Goal: Task Accomplishment & Management: Manage account settings

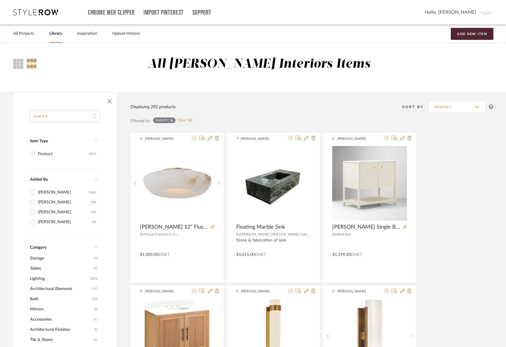
click at [68, 117] on input "vanity" at bounding box center [65, 116] width 70 height 12
type input "d"
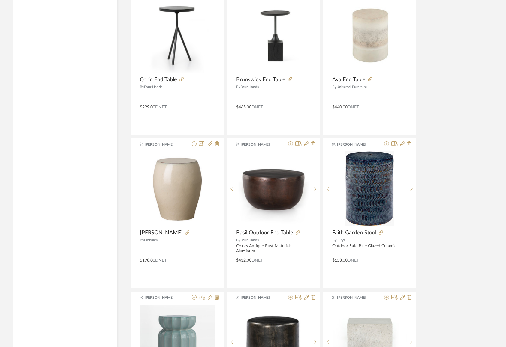
scroll to position [1684, 0]
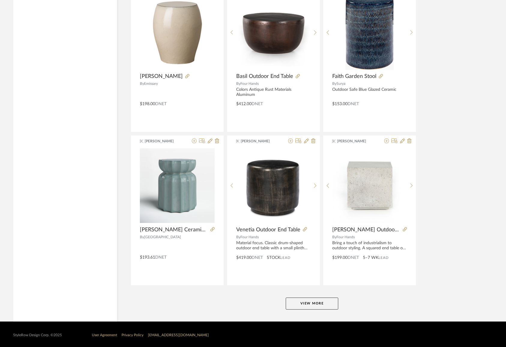
type input "side table"
click at [312, 307] on button "View More" at bounding box center [312, 304] width 52 height 12
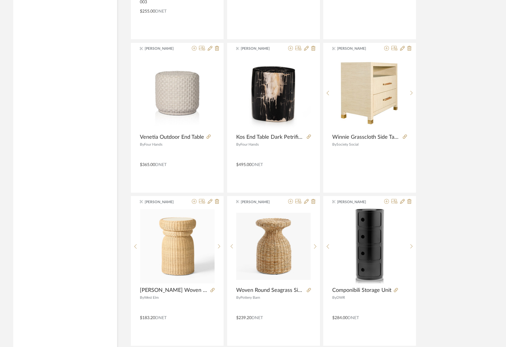
scroll to position [3006, 0]
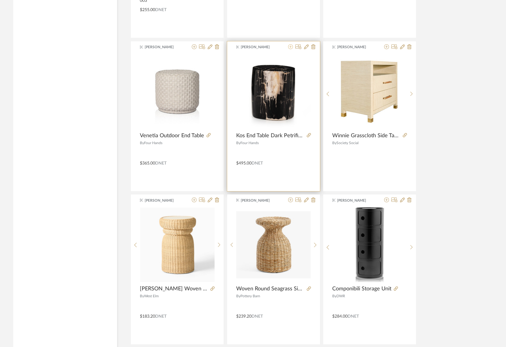
click at [289, 45] on icon at bounding box center [290, 46] width 5 height 5
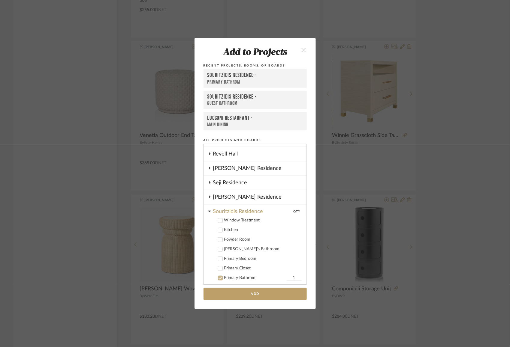
scroll to position [255, 0]
click at [252, 293] on button "Add" at bounding box center [254, 294] width 103 height 12
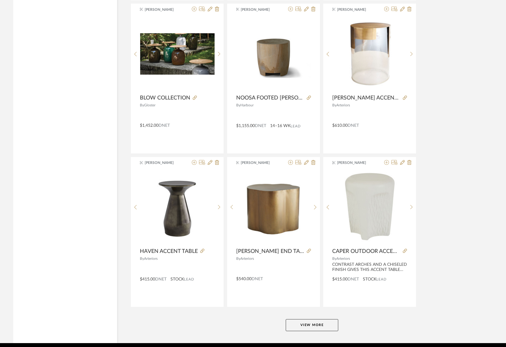
scroll to position [3523, 0]
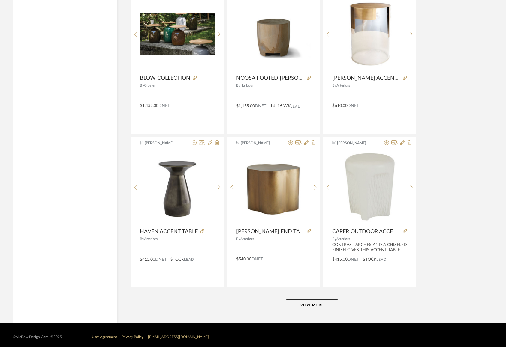
click at [316, 301] on button "View More" at bounding box center [312, 306] width 52 height 12
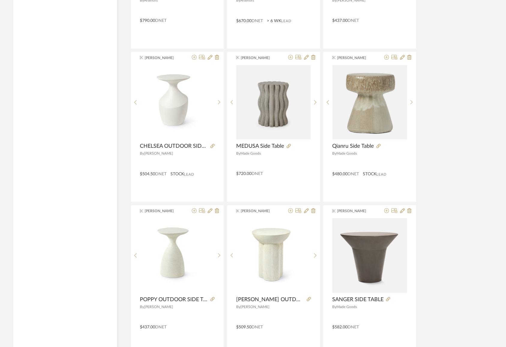
scroll to position [5362, 0]
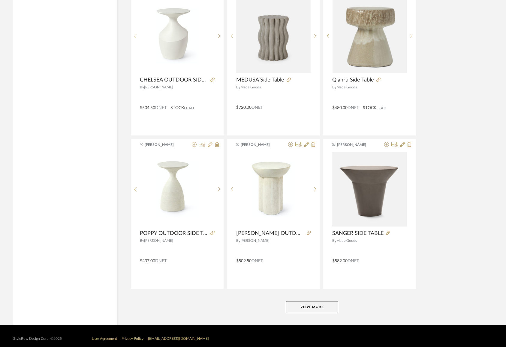
click at [304, 301] on button "View More" at bounding box center [312, 307] width 52 height 12
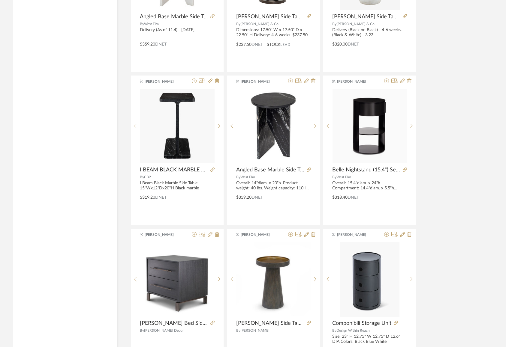
scroll to position [6809, 0]
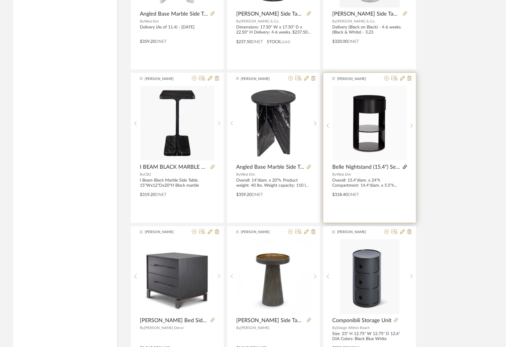
click at [405, 165] on icon at bounding box center [404, 167] width 4 height 4
click at [407, 165] on icon at bounding box center [404, 167] width 4 height 4
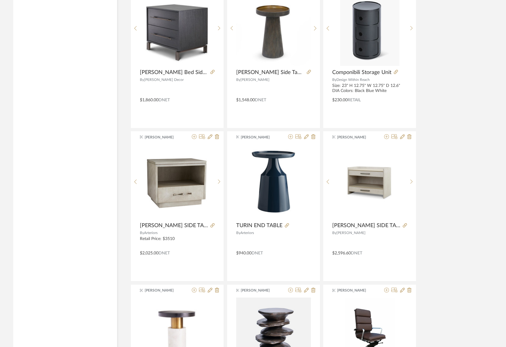
scroll to position [7201, 0]
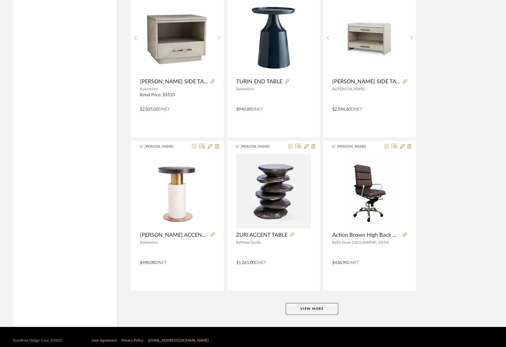
click at [308, 304] on button "View More" at bounding box center [312, 309] width 52 height 12
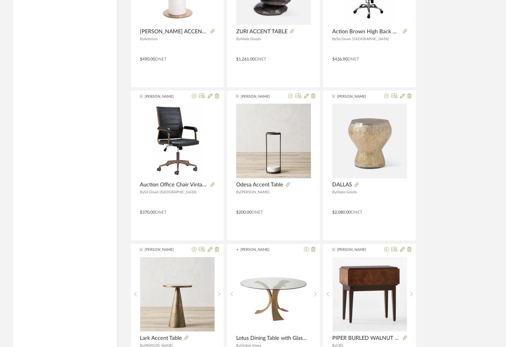
scroll to position [7410, 0]
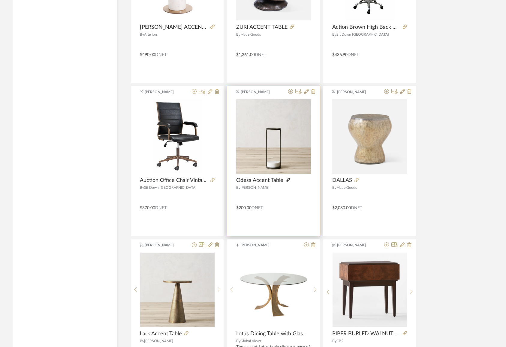
click at [286, 178] on icon at bounding box center [288, 180] width 4 height 4
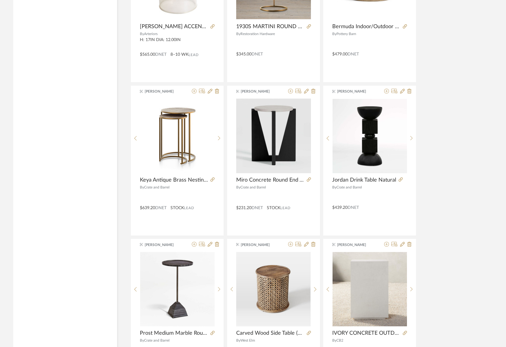
scroll to position [8179, 0]
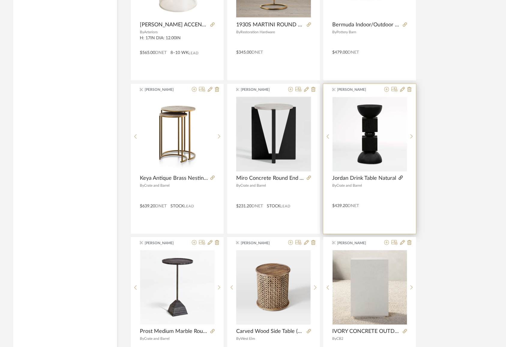
click at [400, 176] on icon at bounding box center [400, 178] width 4 height 4
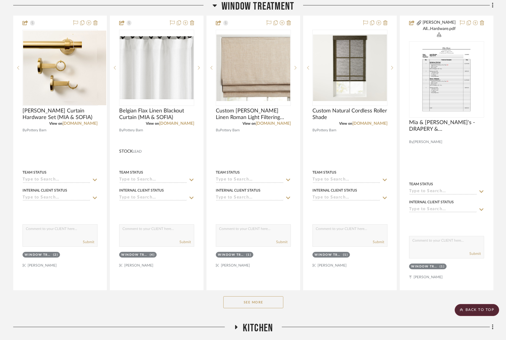
scroll to position [166, 0]
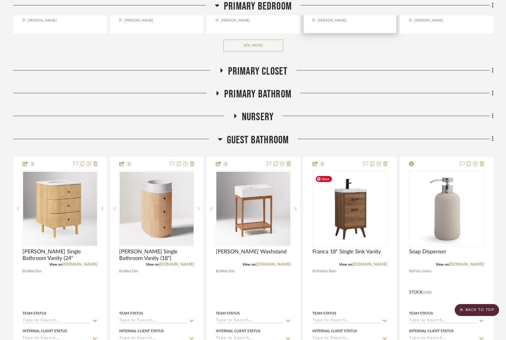
scroll to position [812, 0]
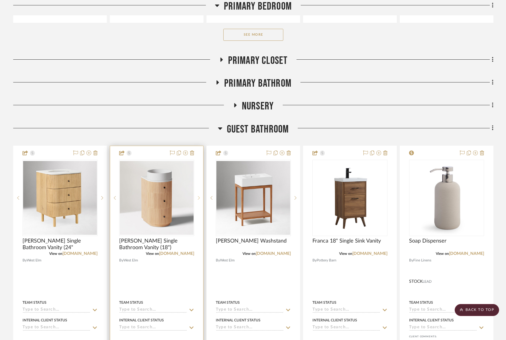
click at [197, 196] on sr-next-btn at bounding box center [198, 198] width 9 height 4
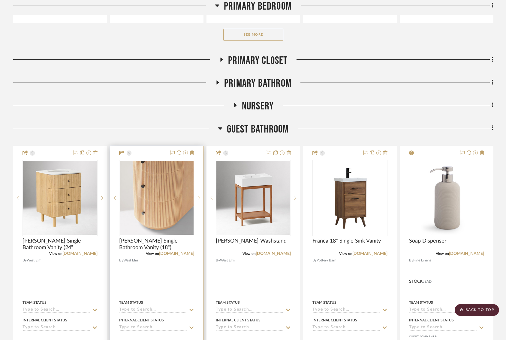
click at [197, 196] on sr-next-btn at bounding box center [198, 198] width 9 height 4
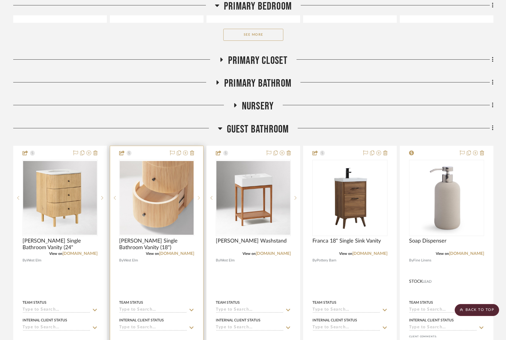
click at [197, 196] on sr-next-btn at bounding box center [198, 198] width 9 height 4
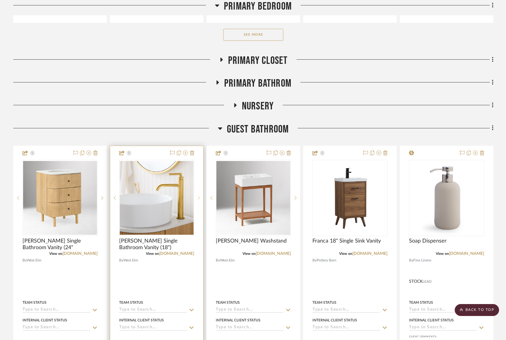
click at [197, 196] on sr-next-btn at bounding box center [198, 198] width 9 height 4
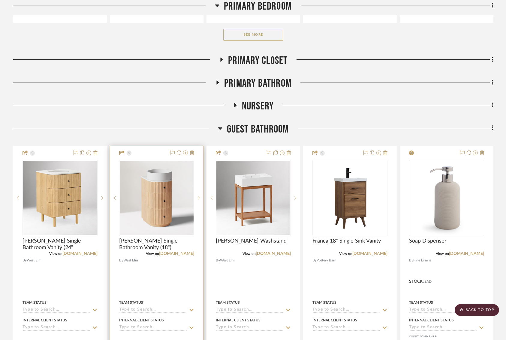
click at [197, 196] on sr-next-btn at bounding box center [198, 198] width 9 height 4
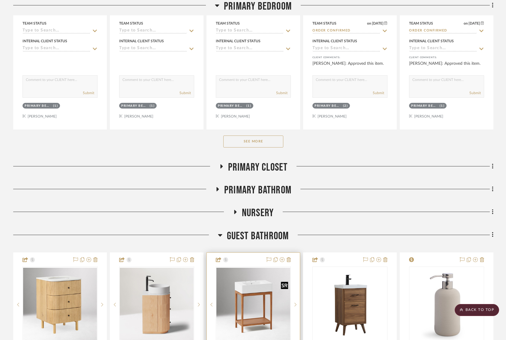
scroll to position [698, 0]
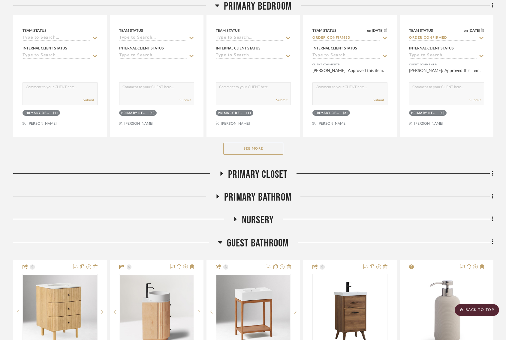
click at [217, 194] on icon at bounding box center [217, 196] width 7 height 4
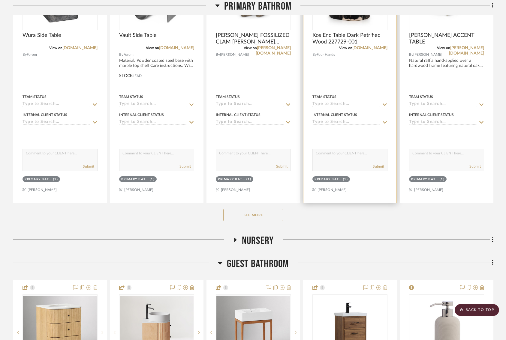
scroll to position [973, 0]
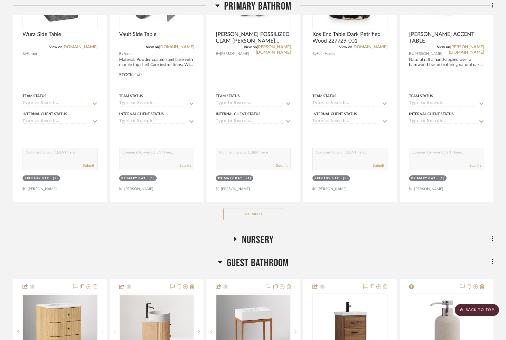
click at [263, 212] on button "See More" at bounding box center [253, 214] width 60 height 12
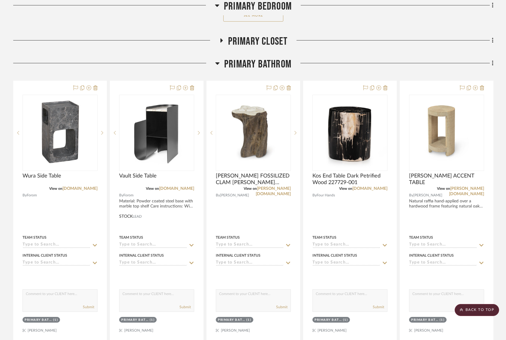
scroll to position [809, 0]
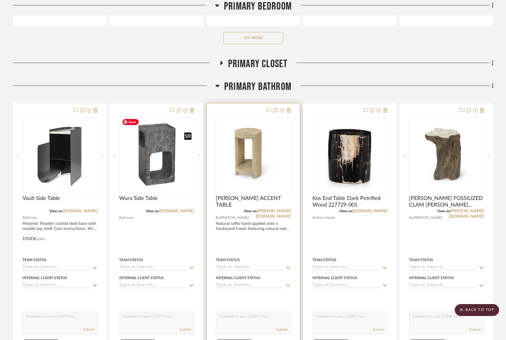
click at [242, 159] on img "0" at bounding box center [253, 155] width 74 height 55
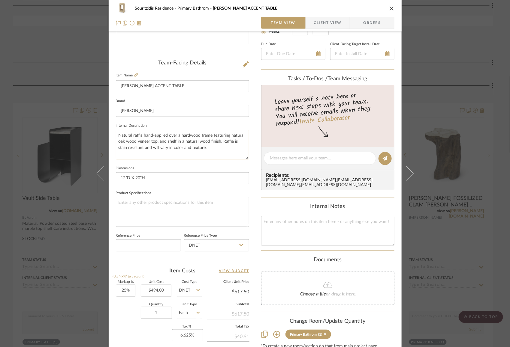
scroll to position [131, 0]
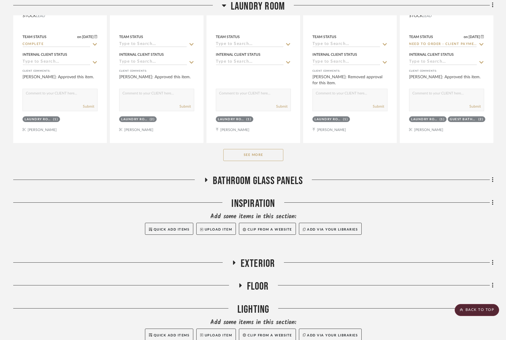
scroll to position [1717, 1]
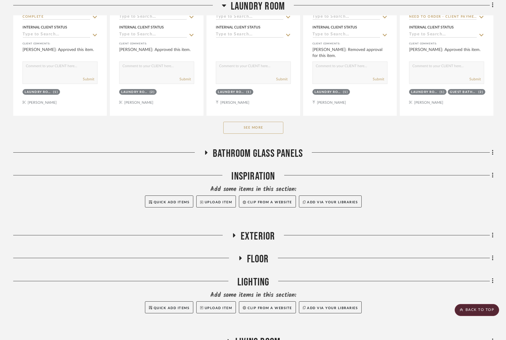
click at [203, 150] on icon at bounding box center [205, 152] width 7 height 4
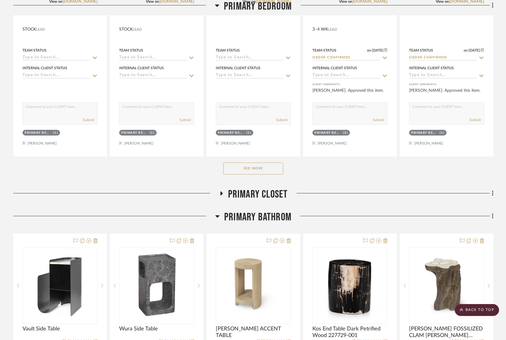
scroll to position [797, 1]
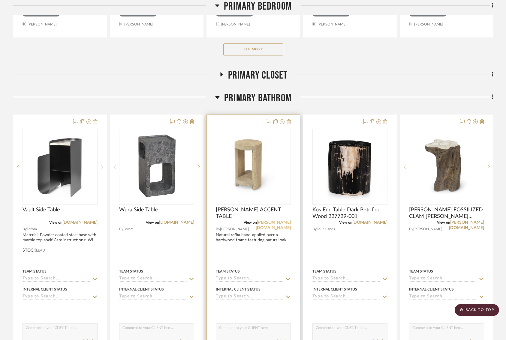
click at [281, 220] on link "[PERSON_NAME][DOMAIN_NAME]" at bounding box center [273, 225] width 35 height 10
click at [240, 170] on img "0" at bounding box center [253, 166] width 74 height 55
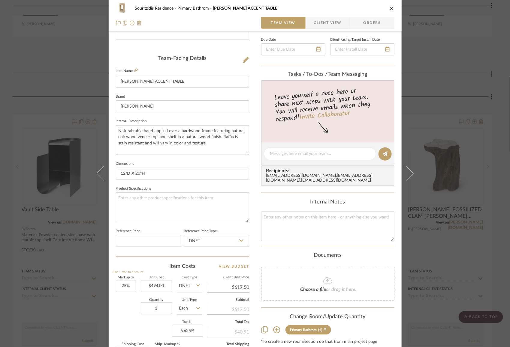
scroll to position [0, 0]
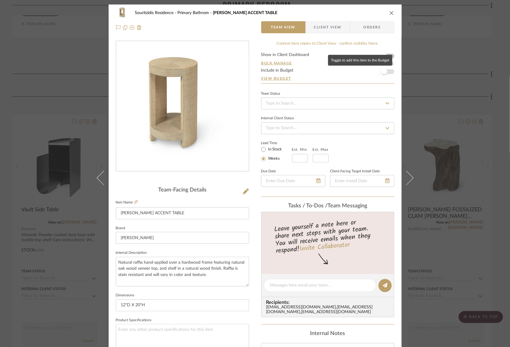
click at [385, 70] on span "button" at bounding box center [383, 71] width 13 height 13
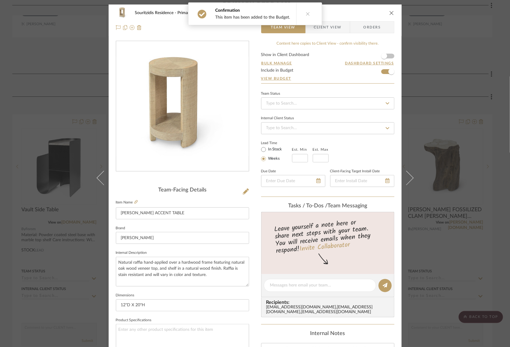
click at [280, 80] on form "Show in Client Dashboard Bulk Manage Dashboard Settings Include in Budget View …" at bounding box center [327, 68] width 133 height 31
click at [275, 76] on link "View Budget" at bounding box center [327, 78] width 133 height 5
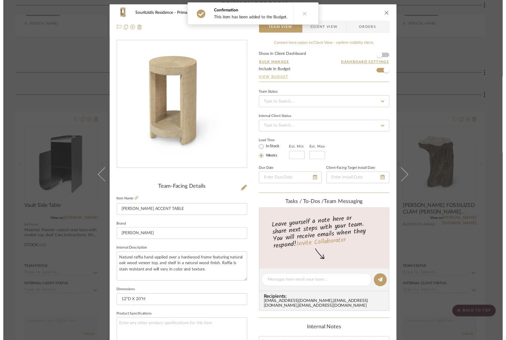
scroll to position [797, 1]
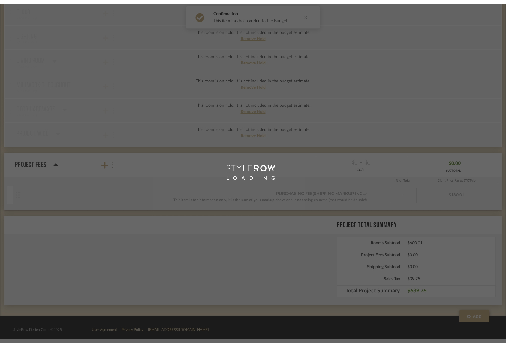
scroll to position [461, 0]
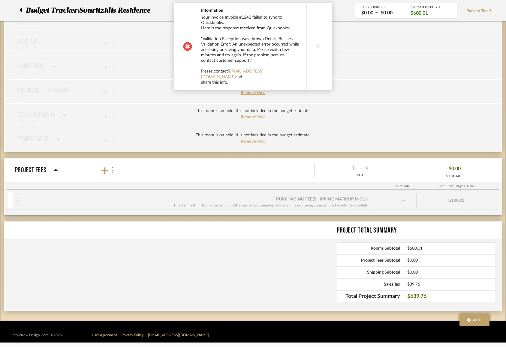
click at [319, 39] on button at bounding box center [317, 46] width 23 height 87
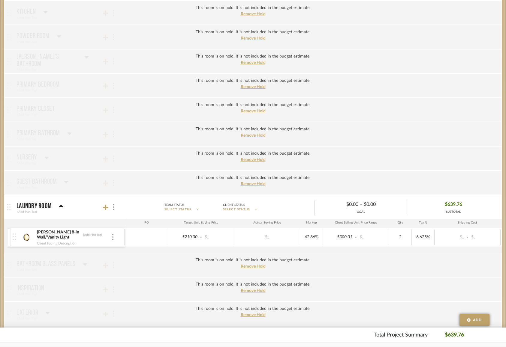
scroll to position [148, 0]
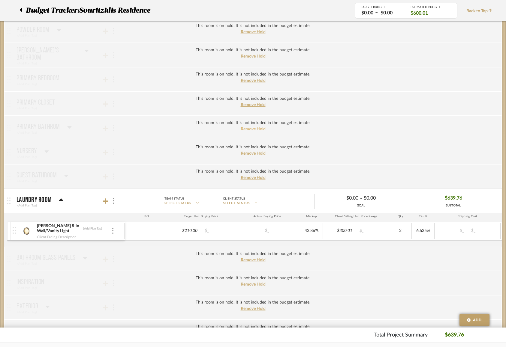
click at [245, 128] on span "Remove Hold" at bounding box center [253, 129] width 25 height 4
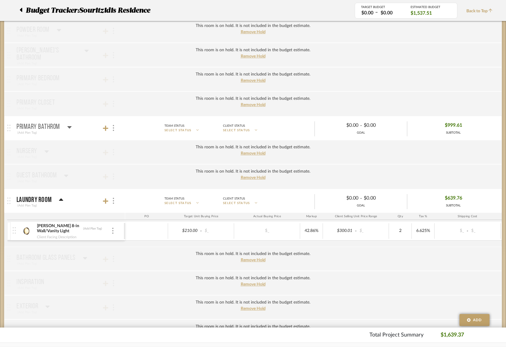
click at [78, 133] on mat-panel-title "Primary Bathrom (Add Plan Tag)" at bounding box center [69, 128] width 106 height 15
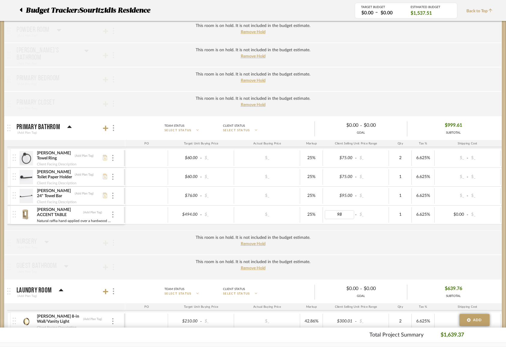
type input "988"
click at [404, 200] on body "Chrome Web Clipper Import Pinterest Support All Projects Library Inspiration Up…" at bounding box center [253, 25] width 506 height 347
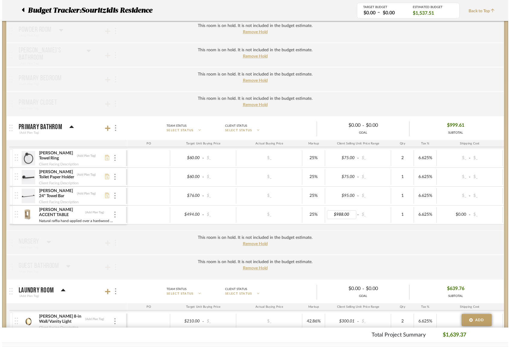
scroll to position [0, 0]
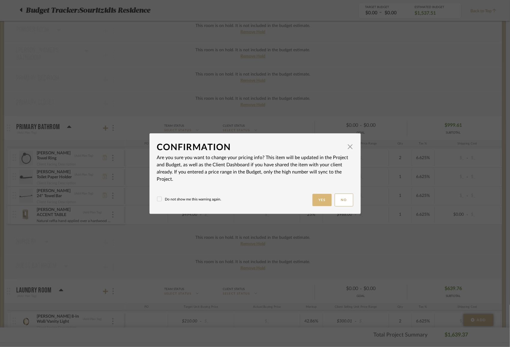
click at [321, 201] on button "Yes" at bounding box center [321, 200] width 19 height 12
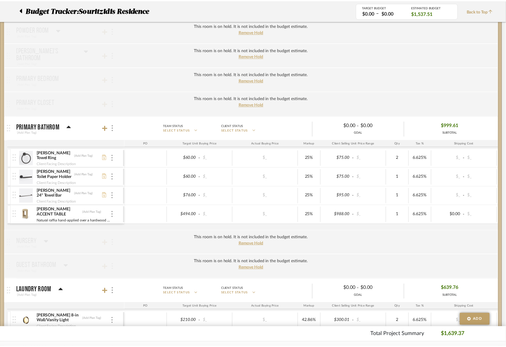
scroll to position [148, 0]
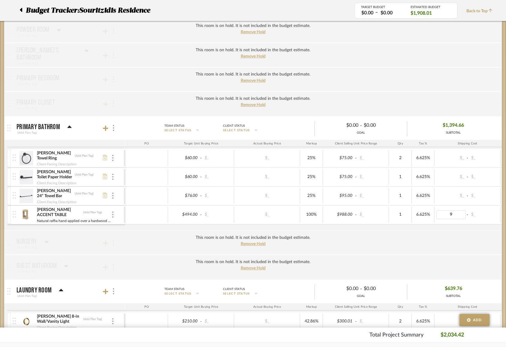
type input "90"
click at [465, 226] on div "Hughes Towel Ring (Add Plan Tag) Client Facing Description $60.00 - $_ $_ 25% $…" at bounding box center [317, 190] width 620 height 82
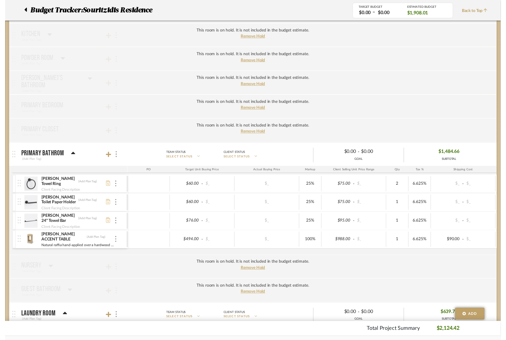
scroll to position [0, 0]
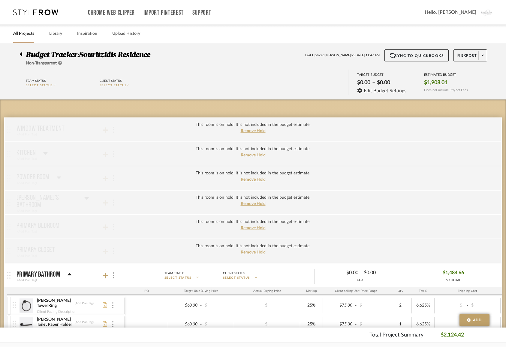
click at [21, 54] on icon at bounding box center [21, 54] width 2 height 4
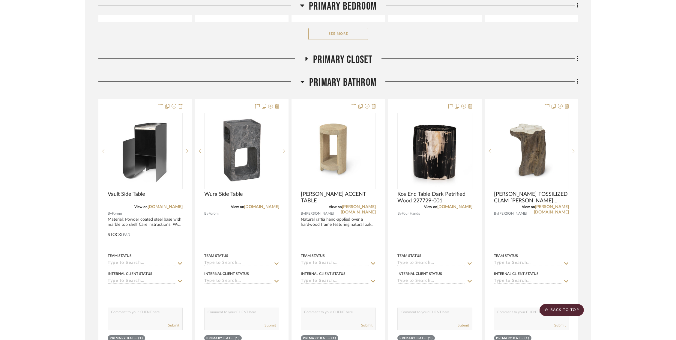
scroll to position [798, 0]
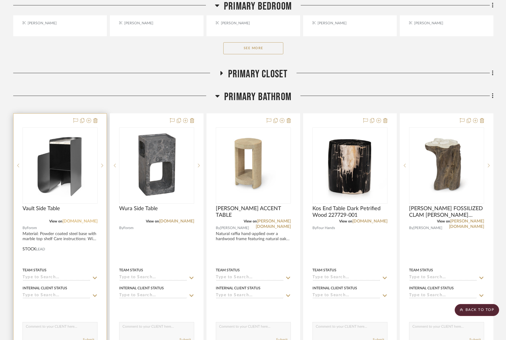
click at [83, 219] on link "[DOMAIN_NAME]" at bounding box center [79, 221] width 35 height 4
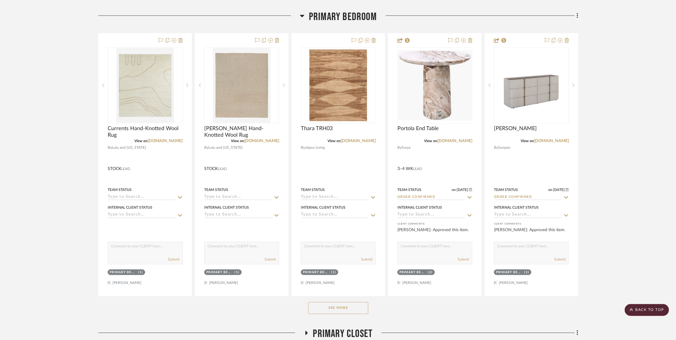
scroll to position [554, 0]
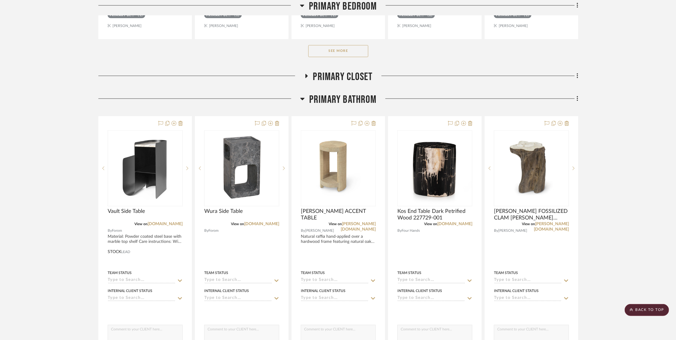
scroll to position [797, 0]
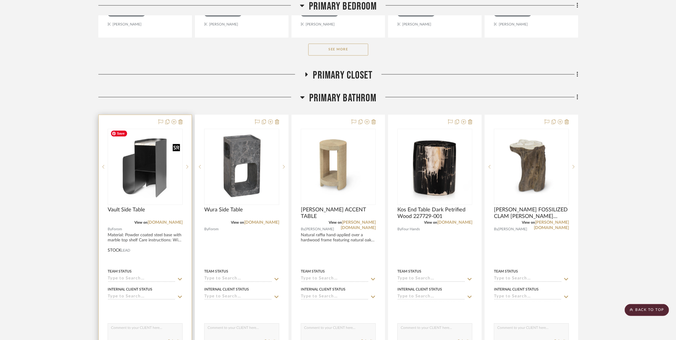
click at [150, 185] on img "0" at bounding box center [145, 167] width 74 height 74
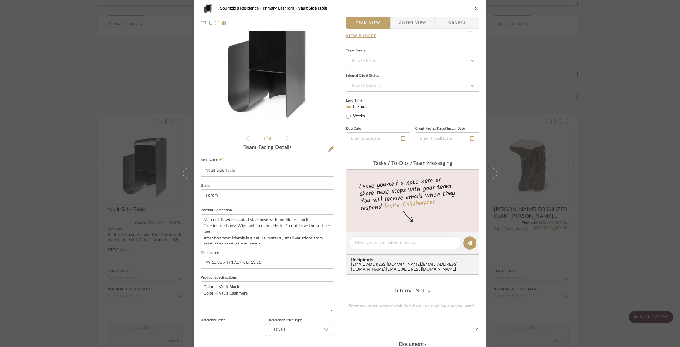
scroll to position [0, 0]
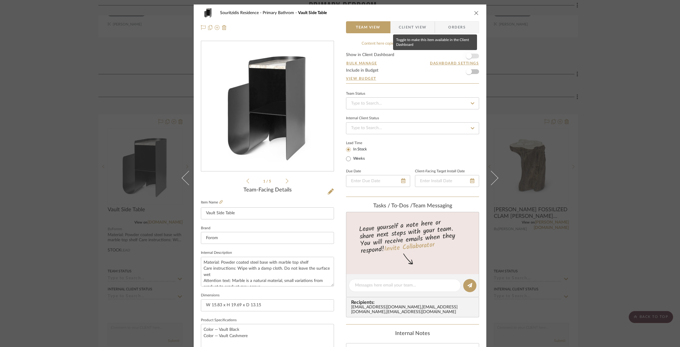
click at [473, 52] on span "button" at bounding box center [468, 55] width 13 height 13
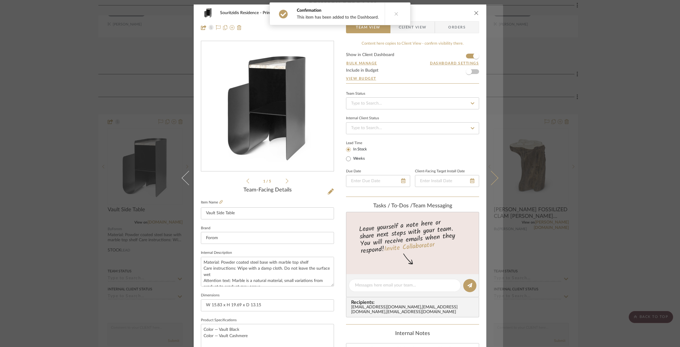
click at [495, 177] on icon at bounding box center [491, 178] width 14 height 14
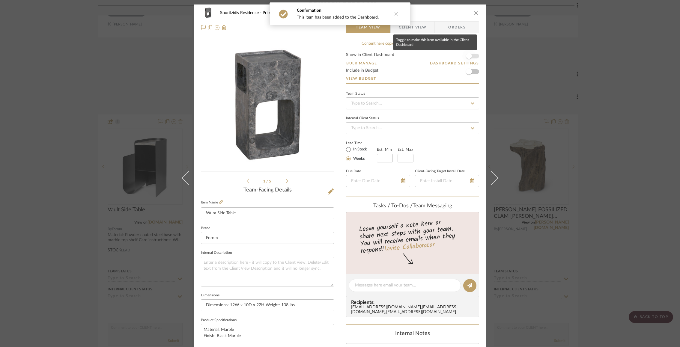
click at [468, 54] on span "button" at bounding box center [469, 56] width 6 height 6
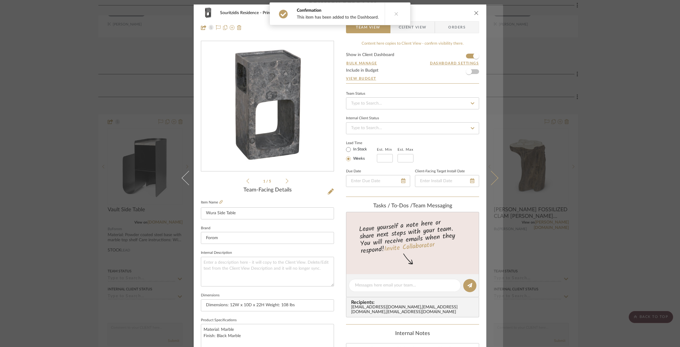
click at [491, 178] on icon at bounding box center [491, 178] width 14 height 14
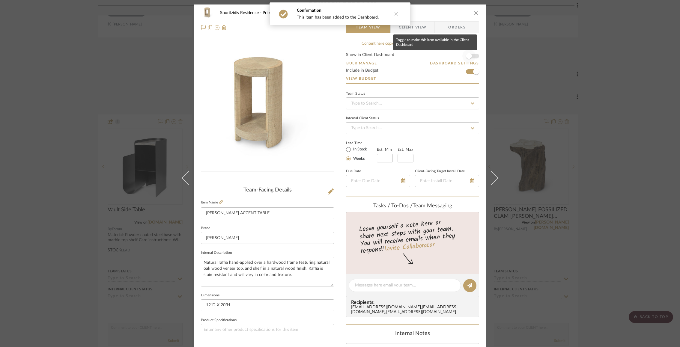
click at [468, 55] on span "button" at bounding box center [469, 56] width 6 height 6
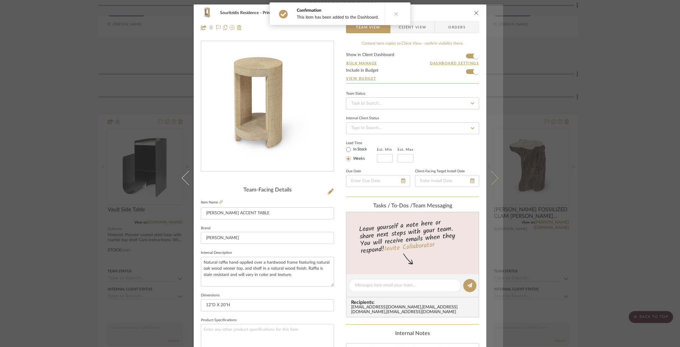
click at [491, 184] on button at bounding box center [494, 177] width 17 height 347
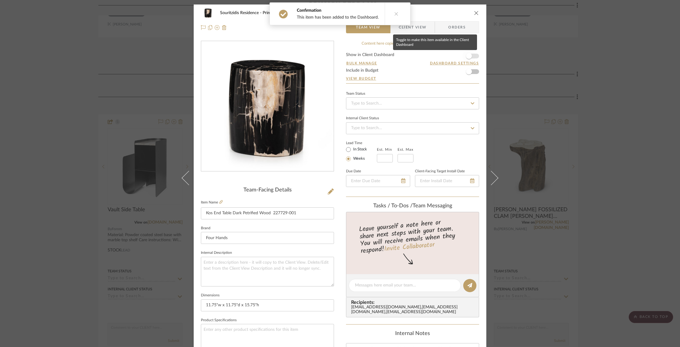
click at [470, 55] on span "button" at bounding box center [469, 56] width 6 height 6
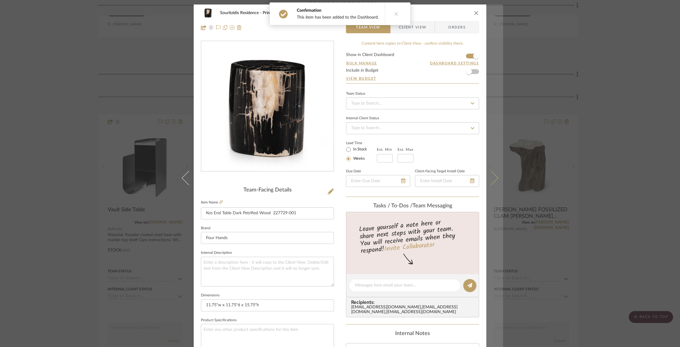
click at [495, 178] on icon at bounding box center [491, 178] width 14 height 14
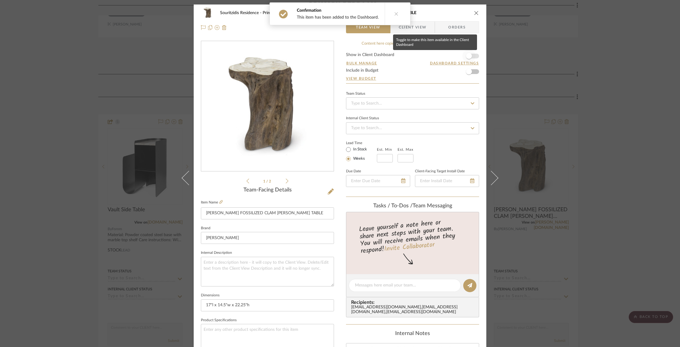
click at [468, 57] on span "button" at bounding box center [469, 56] width 6 height 6
click at [530, 151] on div "Souritzidis Residence Primary Bathrom CHLOE FOSSILIZED CLAM STUMP TABLE Team Vi…" at bounding box center [340, 173] width 680 height 347
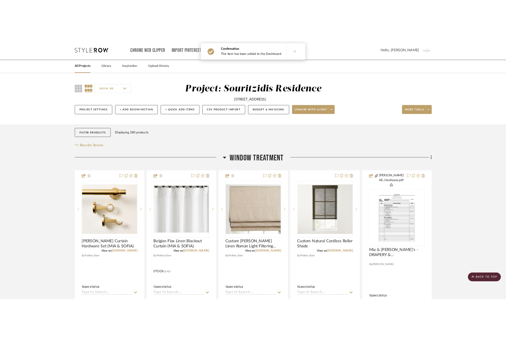
scroll to position [797, 0]
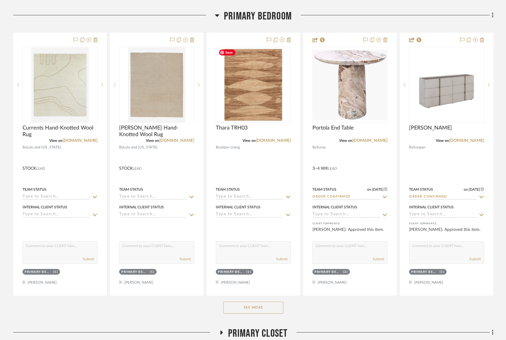
scroll to position [534, 0]
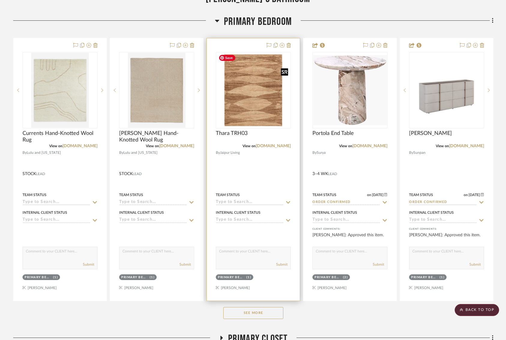
click at [246, 102] on img "0" at bounding box center [253, 90] width 74 height 74
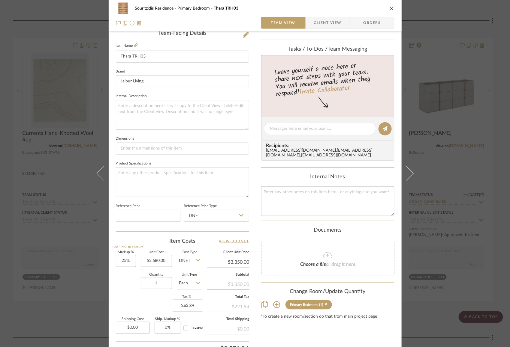
scroll to position [209, 0]
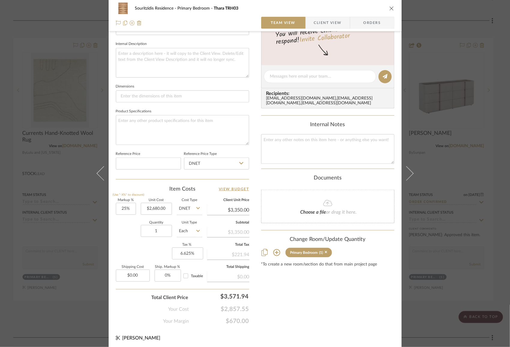
click at [128, 243] on div "Markup % (Use "-X%" to discount) 25% Unit Cost $2,680.00 Cost Type DNET Client …" at bounding box center [182, 243] width 133 height 88
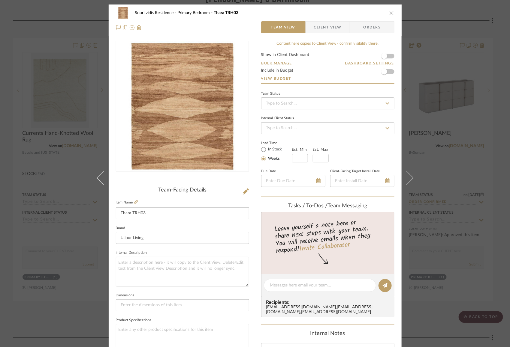
click at [394, 11] on div "Souritzidis Residence Primary Bedroom Thara TRH03 Team View Client View Orders" at bounding box center [255, 19] width 293 height 31
click at [392, 11] on div "Souritzidis Residence Primary Bedroom Thara TRH03 Team View Client View Orders" at bounding box center [255, 19] width 293 height 31
click at [389, 13] on icon "close" at bounding box center [391, 12] width 5 height 5
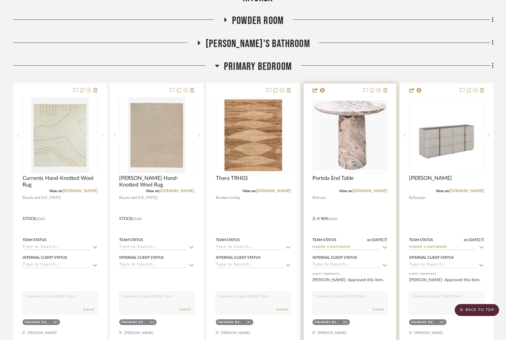
scroll to position [489, 0]
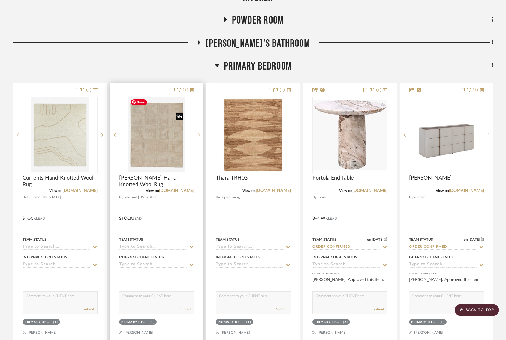
click at [0, 0] on img at bounding box center [0, 0] width 0 height 0
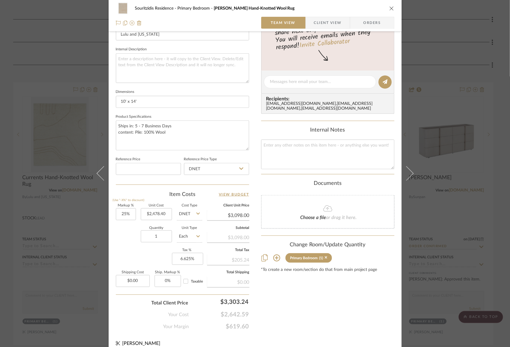
scroll to position [0, 0]
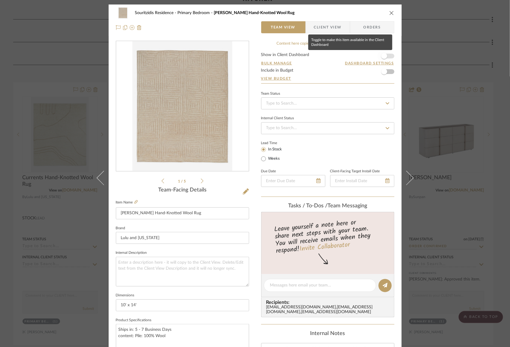
click at [384, 53] on span "button" at bounding box center [383, 55] width 13 height 13
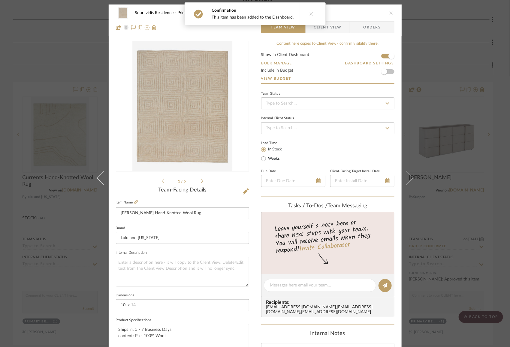
click at [390, 14] on icon "close" at bounding box center [391, 12] width 5 height 5
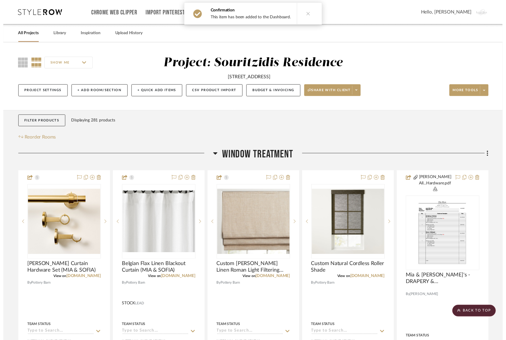
scroll to position [489, 0]
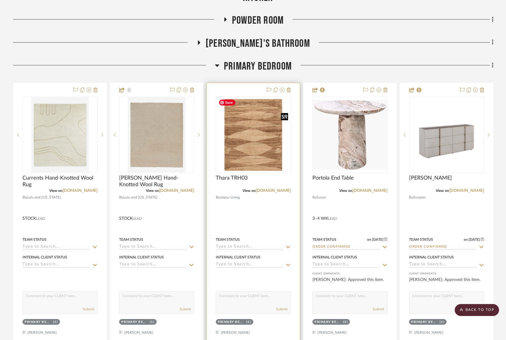
click at [254, 139] on img "0" at bounding box center [253, 135] width 74 height 74
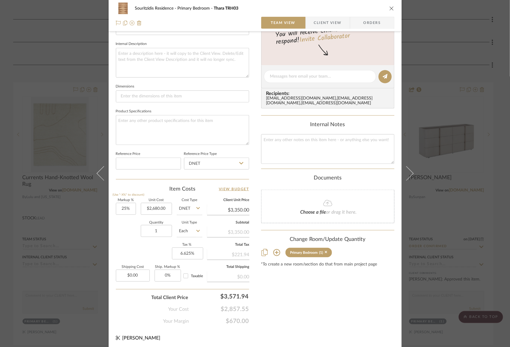
scroll to position [209, 0]
click at [145, 203] on input "2680.00" at bounding box center [156, 209] width 31 height 12
type input "$7,200.00"
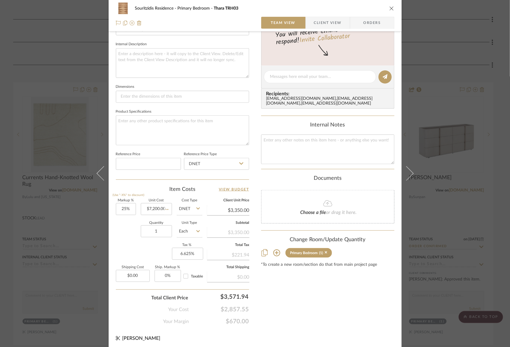
click at [129, 230] on div "Quantity 1 Unit Type Each" at bounding box center [159, 232] width 86 height 21
type input "$9,000.00"
click at [253, 120] on div "Souritzidis Residence Primary Bedroom Thara TRH03 Team View Client View Orders …" at bounding box center [255, 73] width 293 height 554
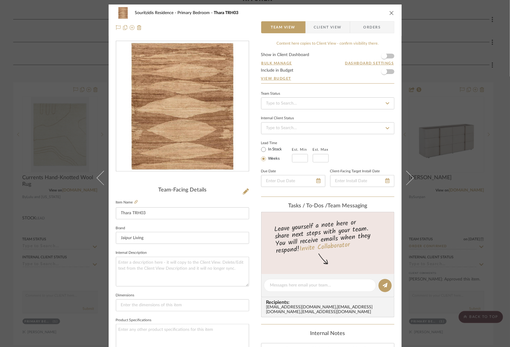
click at [389, 10] on icon "close" at bounding box center [391, 12] width 5 height 5
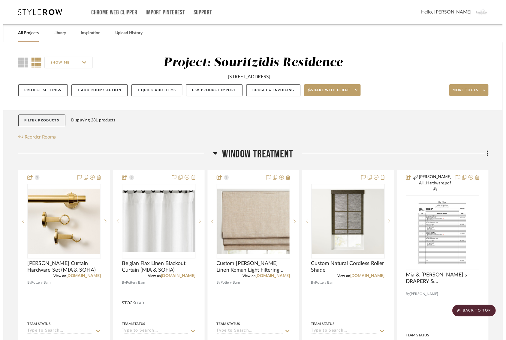
scroll to position [489, 0]
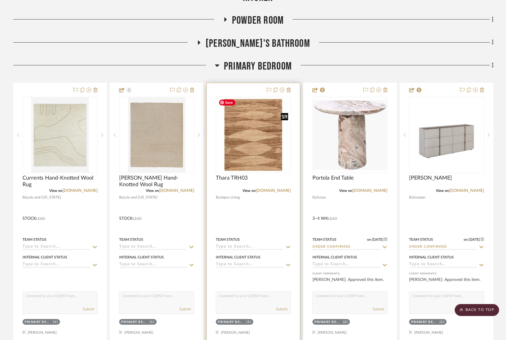
click at [265, 129] on img "0" at bounding box center [253, 135] width 74 height 74
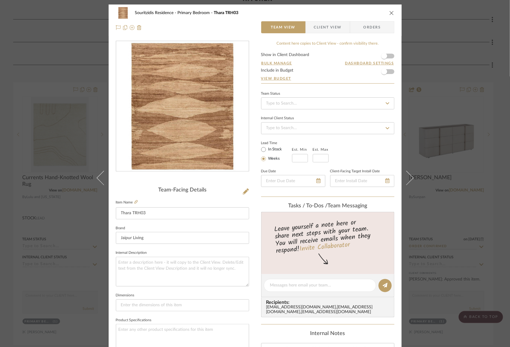
scroll to position [209, 0]
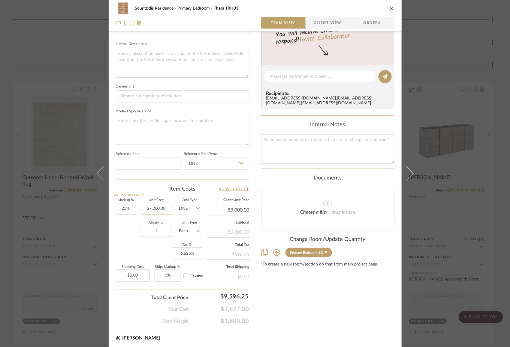
type input "7200.00"
click at [154, 206] on input "7200.00" at bounding box center [156, 209] width 31 height 12
click at [127, 230] on div "Quantity 1 Unit Type Each" at bounding box center [159, 231] width 86 height 21
type input "$0.00"
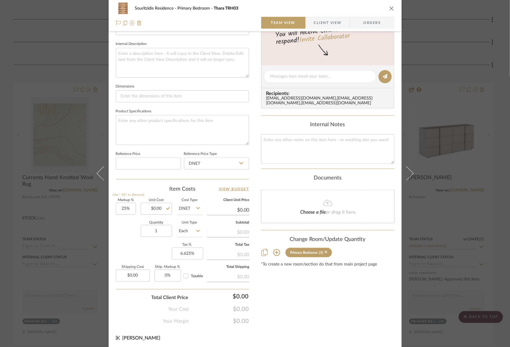
scroll to position [0, 0]
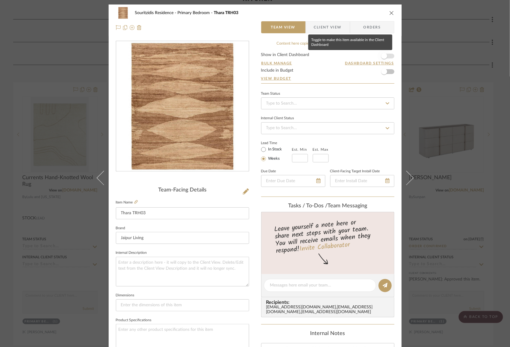
click at [387, 53] on span "button" at bounding box center [383, 55] width 13 height 13
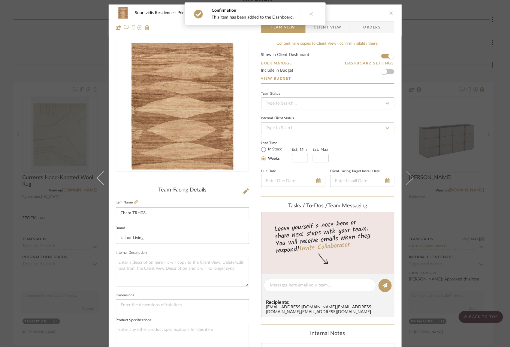
click at [391, 10] on icon "close" at bounding box center [391, 12] width 5 height 5
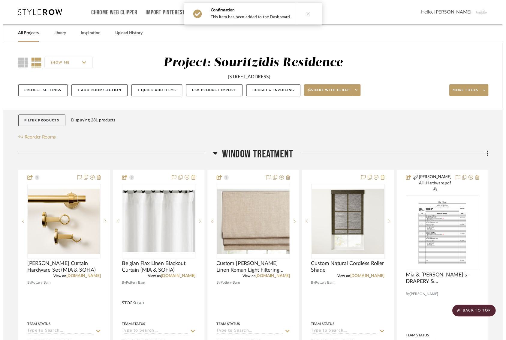
scroll to position [489, 0]
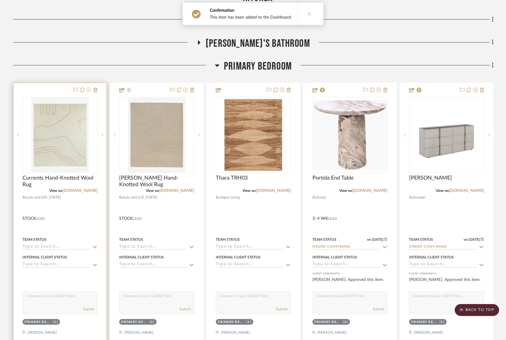
click at [90, 89] on icon at bounding box center [88, 90] width 5 height 5
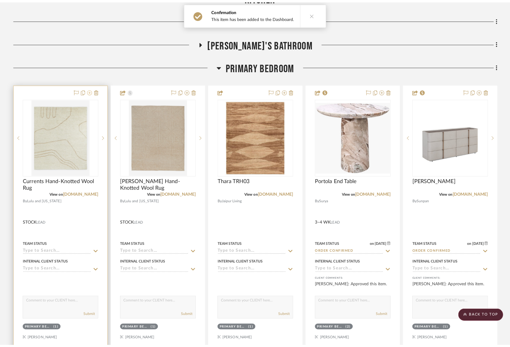
scroll to position [0, 0]
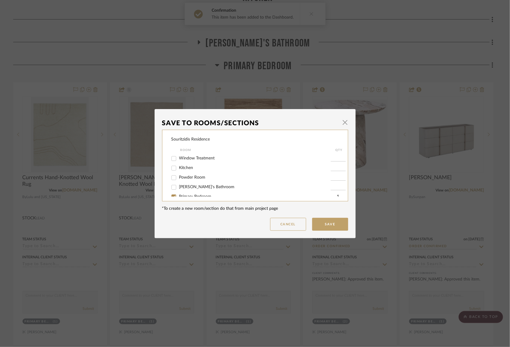
click at [170, 195] on input "Primary Bedroom" at bounding box center [174, 197] width 10 height 10
checkbox input "false"
click at [319, 227] on button "Save" at bounding box center [330, 224] width 36 height 13
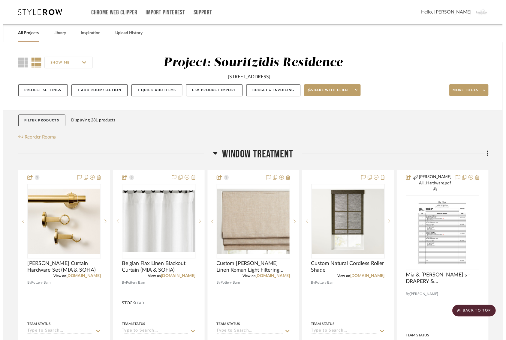
scroll to position [489, 0]
